Goal: Task Accomplishment & Management: Use online tool/utility

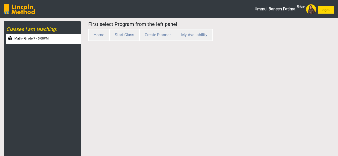
click at [40, 41] on div "Math - Grade 7 - 5:00PM" at bounding box center [43, 39] width 75 height 10
select select "month"
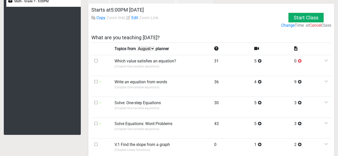
scroll to position [41, 0]
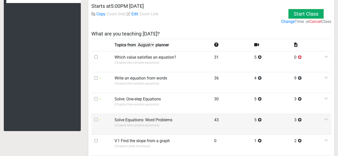
click at [95, 120] on input "checkbox" at bounding box center [95, 119] width 3 height 3
checkbox input "true"
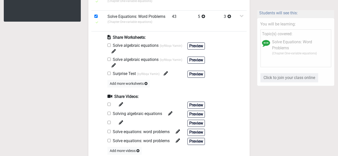
scroll to position [159, 0]
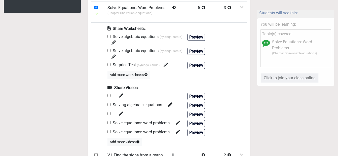
click at [109, 37] on input "checkbox" at bounding box center [109, 36] width 3 height 3
checkbox input "true"
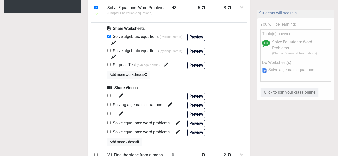
click at [109, 96] on input "checkbox" at bounding box center [109, 95] width 3 height 3
checkbox input "true"
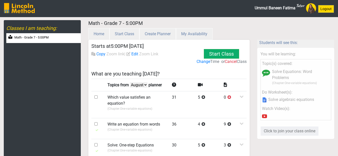
scroll to position [0, 0]
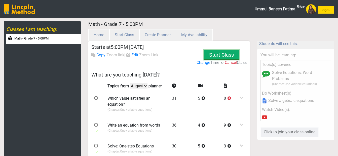
click at [221, 58] on button "Start Class" at bounding box center [221, 55] width 35 height 10
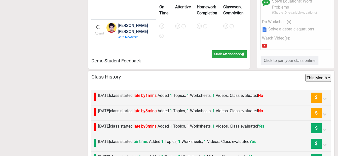
scroll to position [433, 0]
